Goal: Task Accomplishment & Management: Use online tool/utility

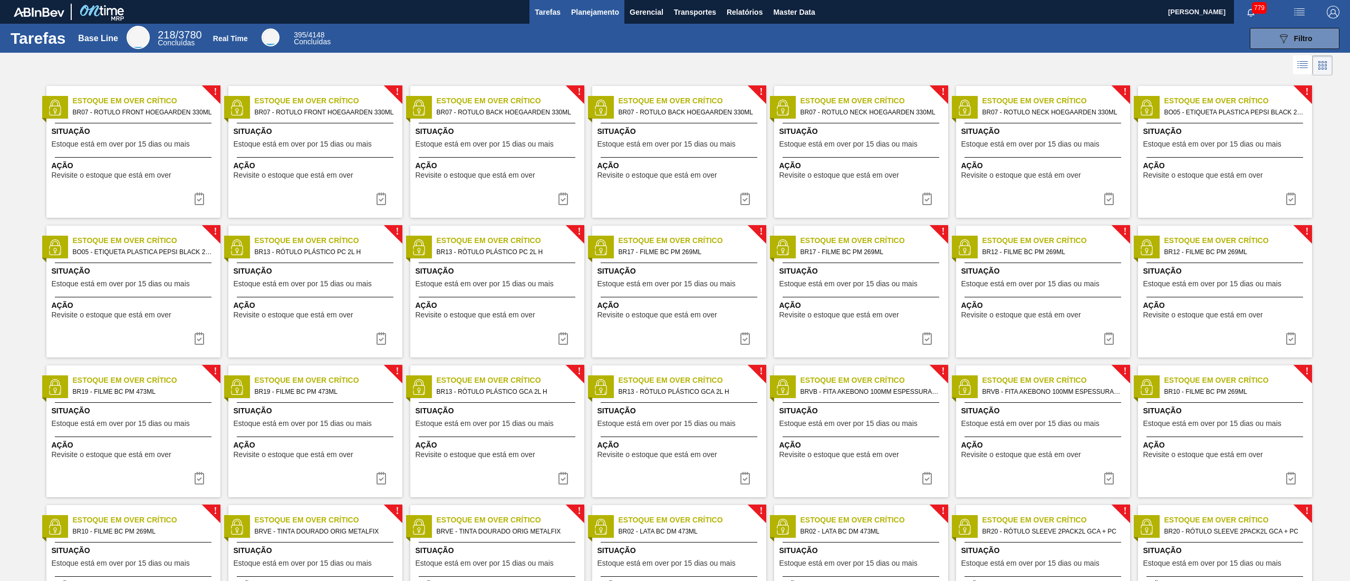
click at [600, 16] on span "Planejamento" at bounding box center [595, 12] width 48 height 13
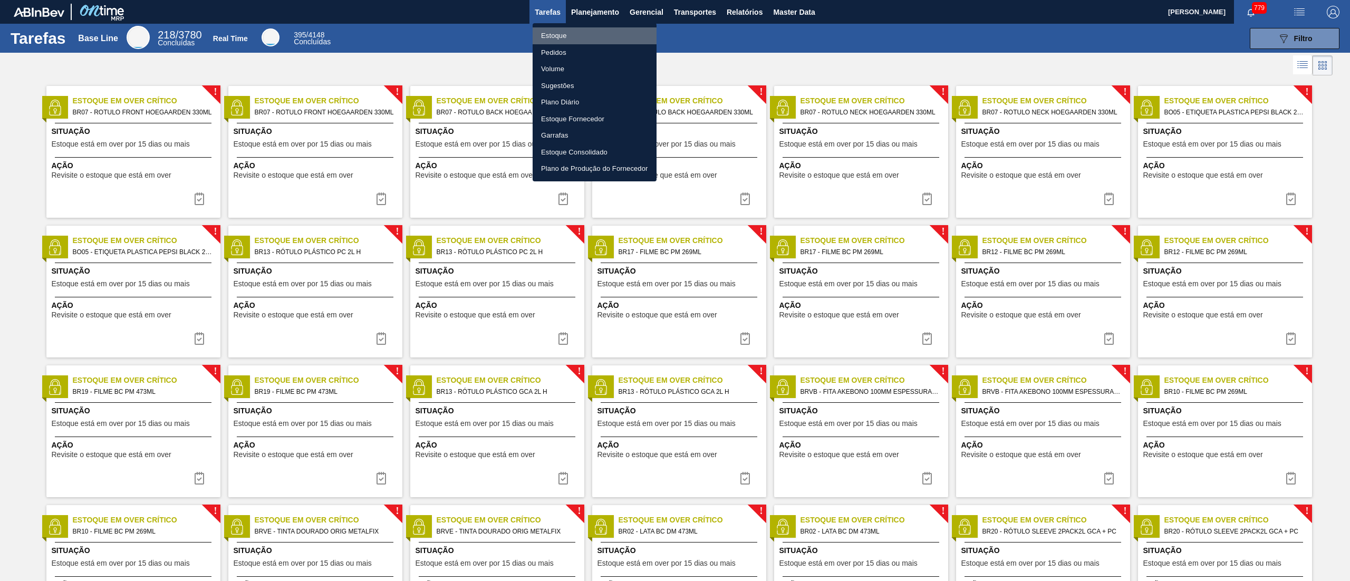
click at [598, 33] on li "Estoque" at bounding box center [595, 35] width 124 height 17
